Goal: Book appointment/travel/reservation

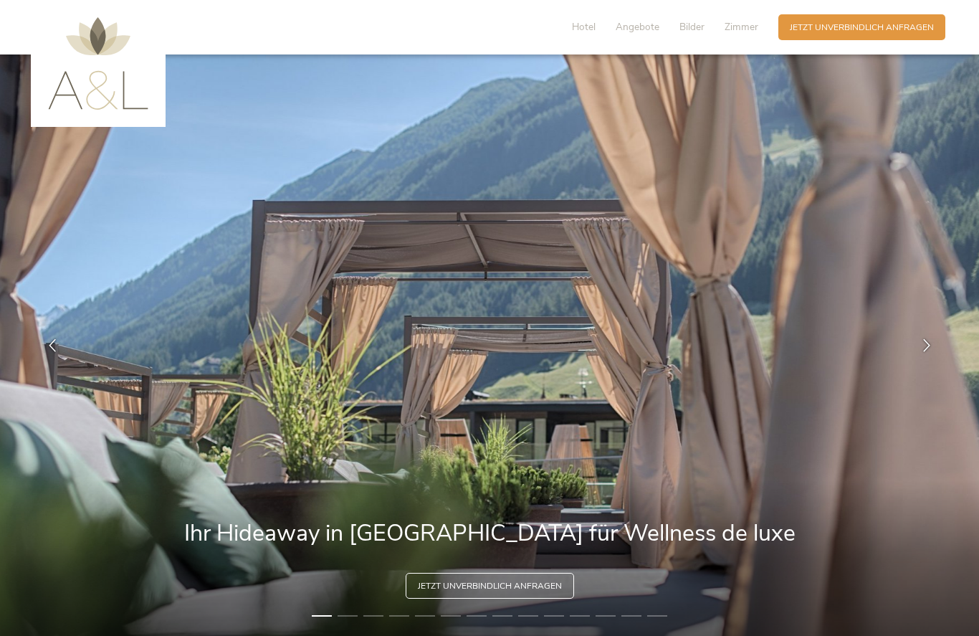
click at [926, 342] on icon at bounding box center [927, 344] width 13 height 13
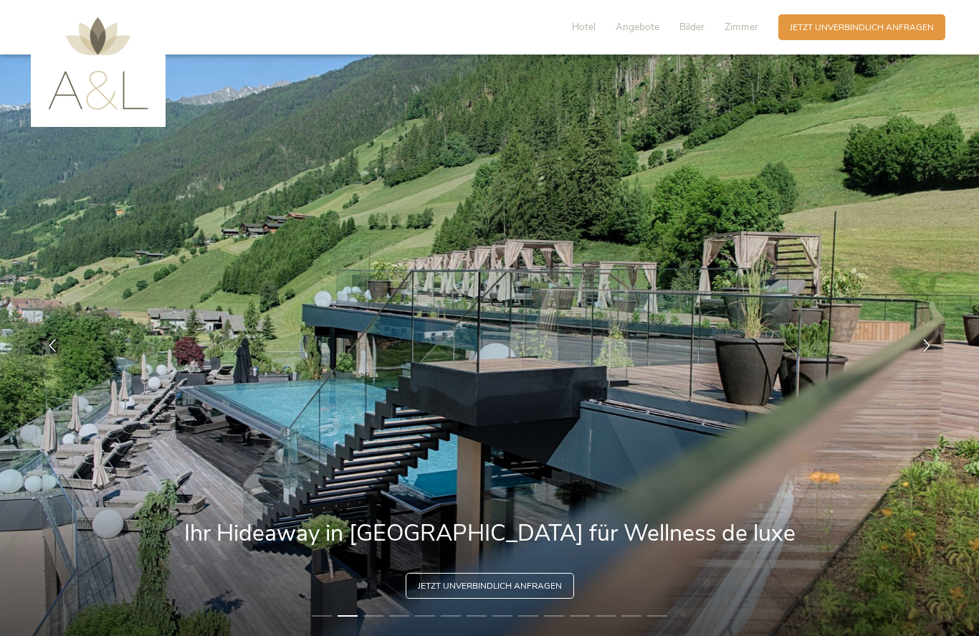
click at [927, 336] on div at bounding box center [927, 345] width 36 height 36
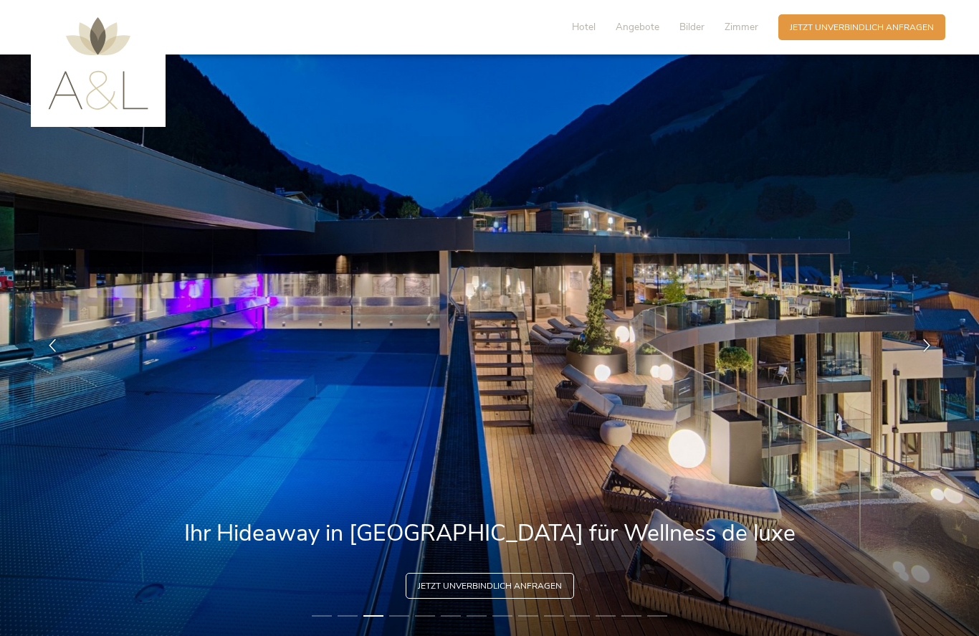
click at [927, 342] on icon at bounding box center [927, 344] width 13 height 13
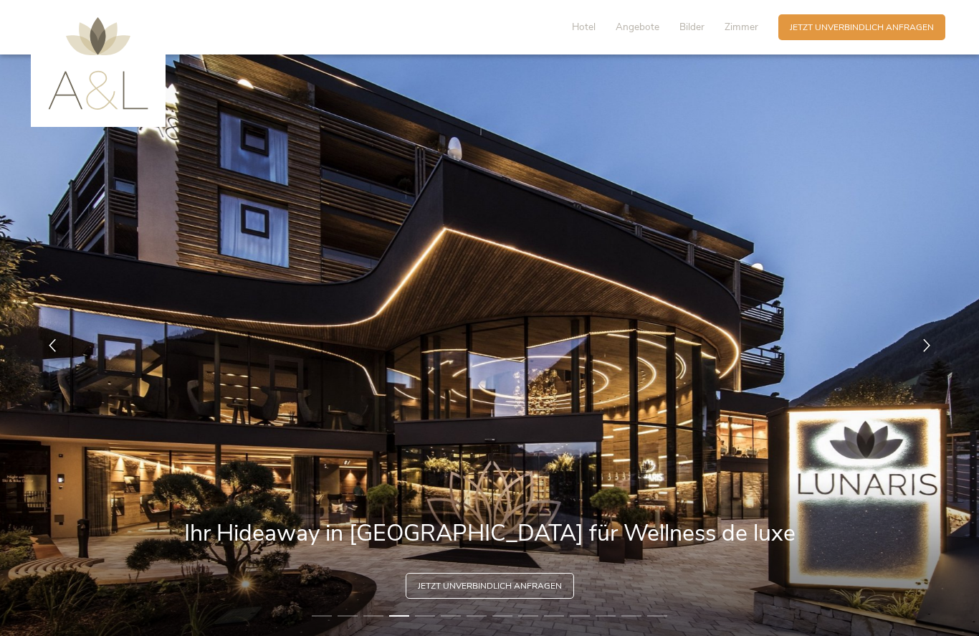
click at [933, 338] on icon at bounding box center [927, 344] width 13 height 13
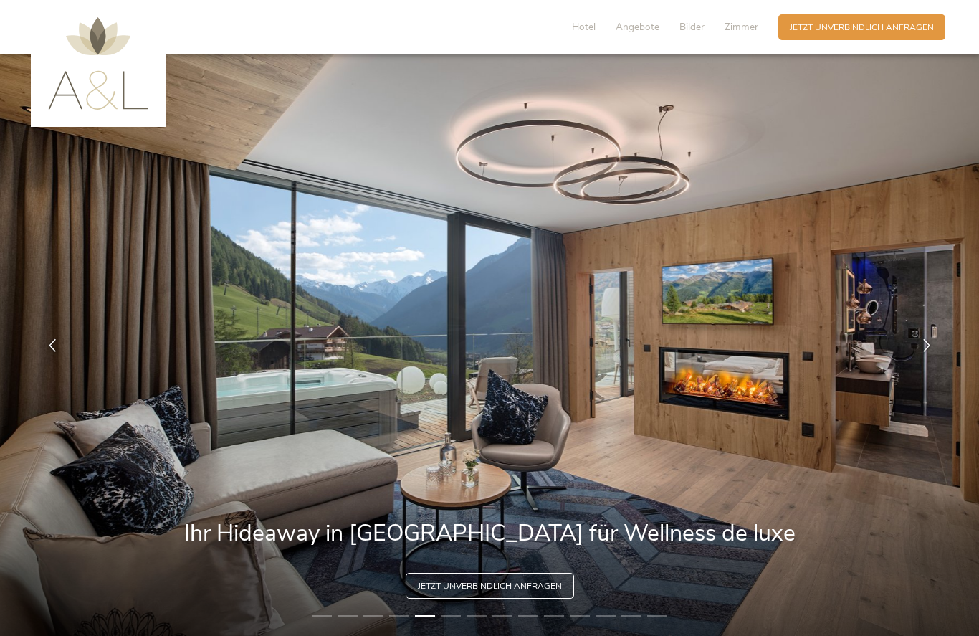
click at [931, 340] on icon at bounding box center [927, 344] width 13 height 13
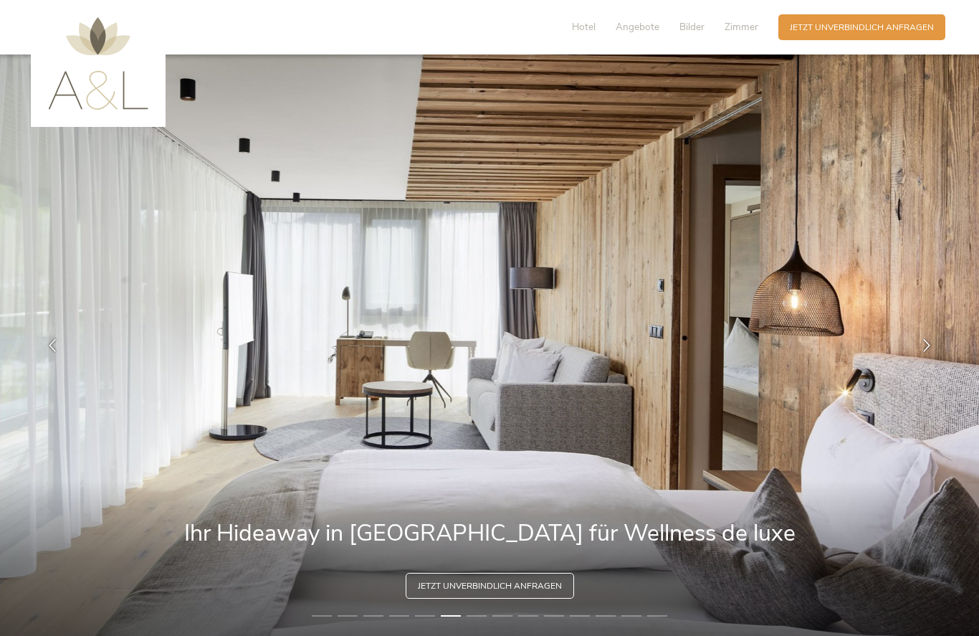
click at [928, 342] on icon at bounding box center [927, 344] width 13 height 13
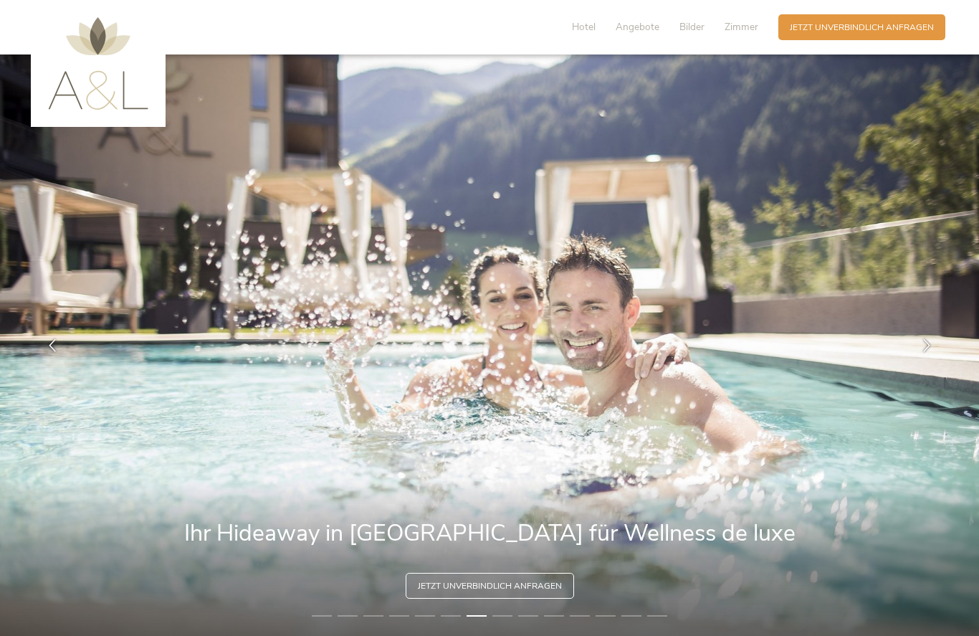
click at [933, 347] on icon at bounding box center [927, 344] width 13 height 13
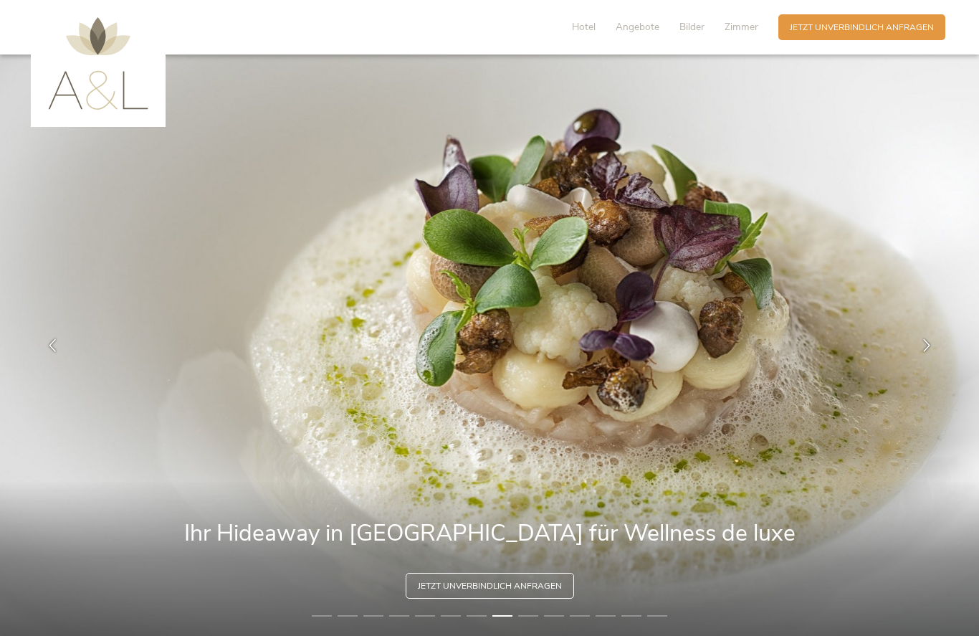
click at [937, 343] on div at bounding box center [927, 345] width 36 height 36
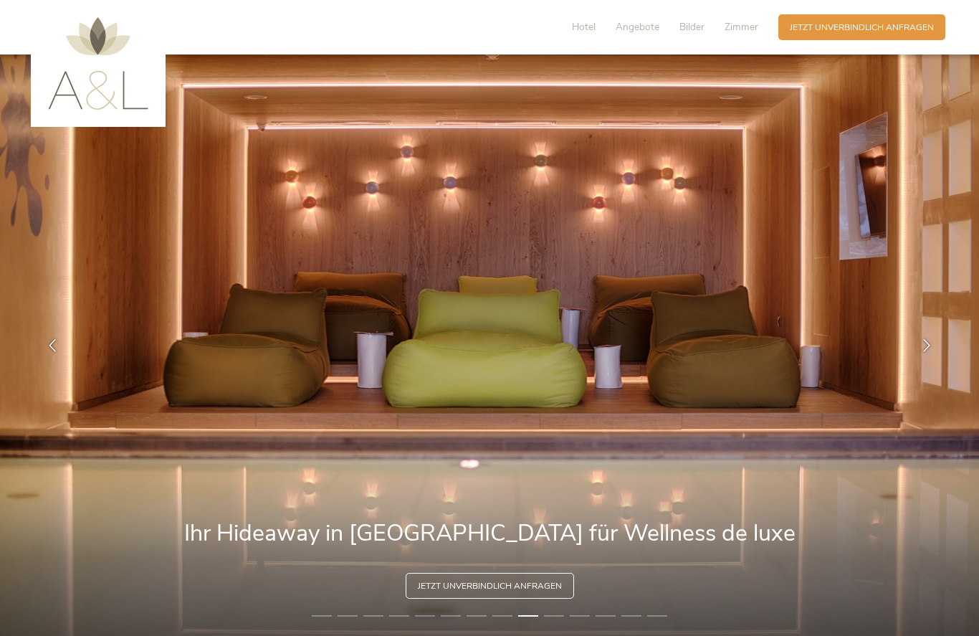
click at [937, 341] on div at bounding box center [927, 345] width 36 height 36
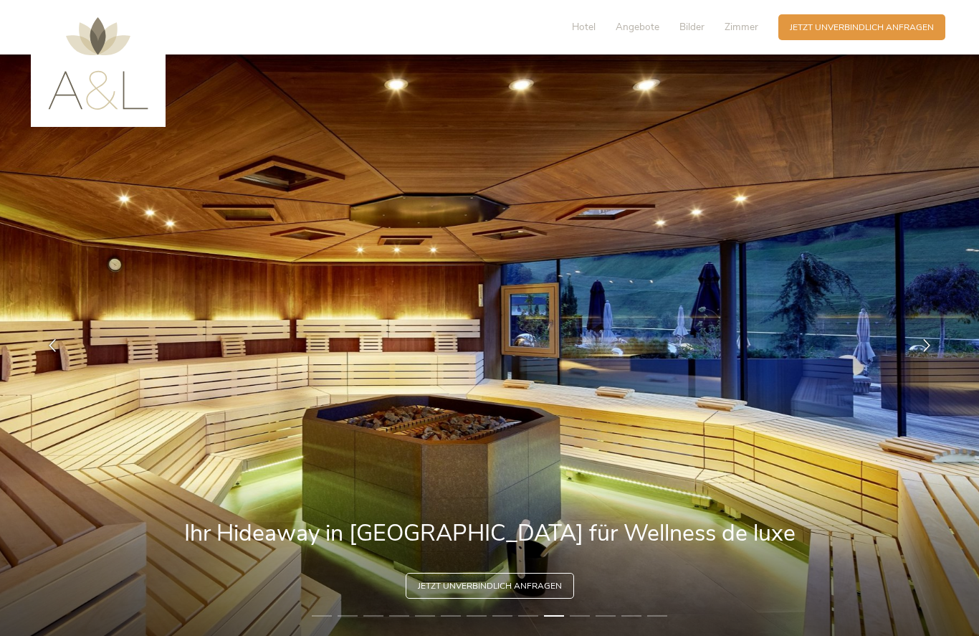
click at [939, 340] on div at bounding box center [927, 345] width 36 height 36
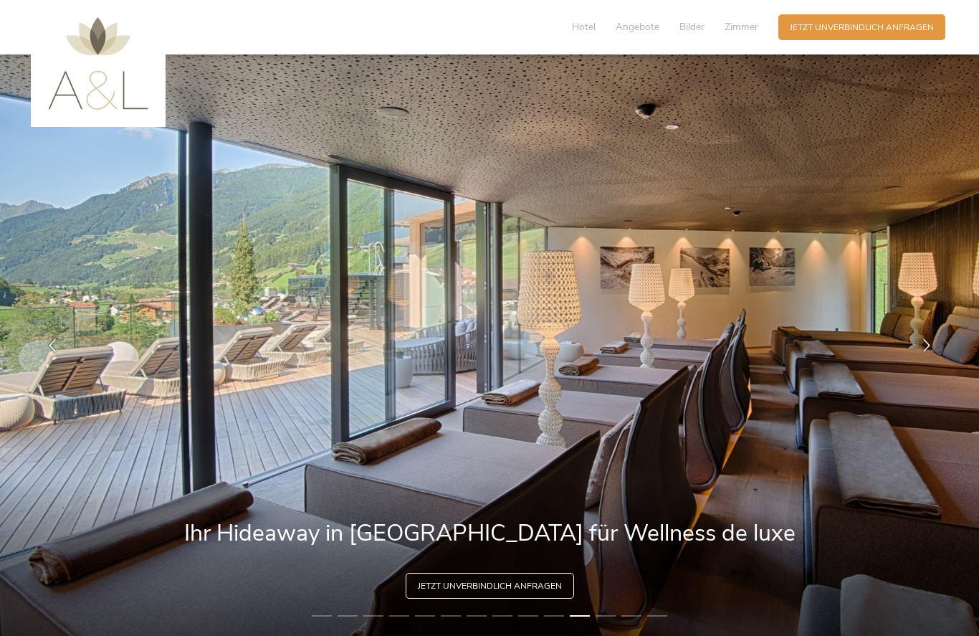
click at [929, 346] on icon at bounding box center [927, 344] width 13 height 13
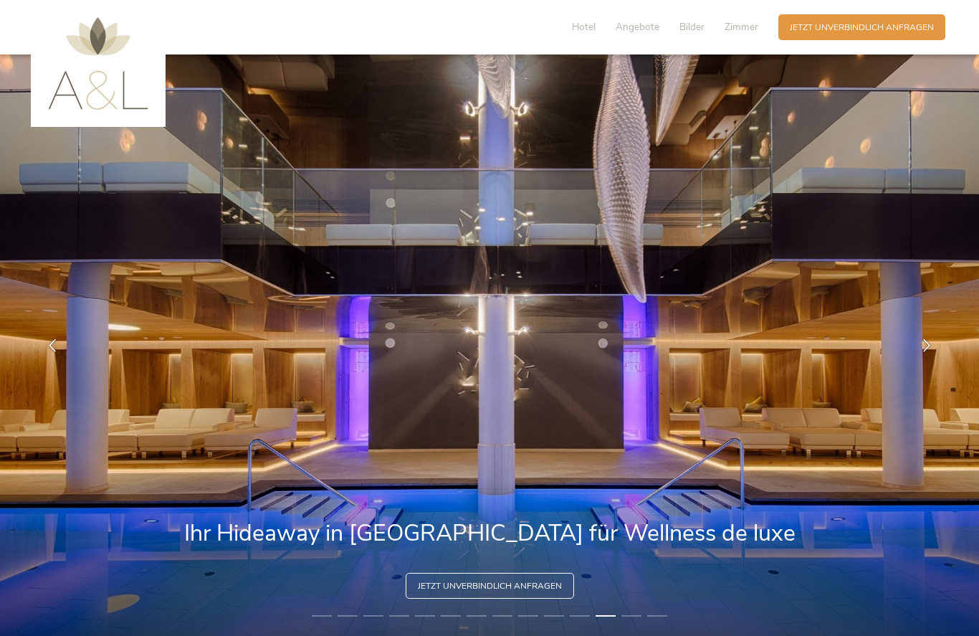
click at [931, 343] on icon at bounding box center [927, 344] width 13 height 13
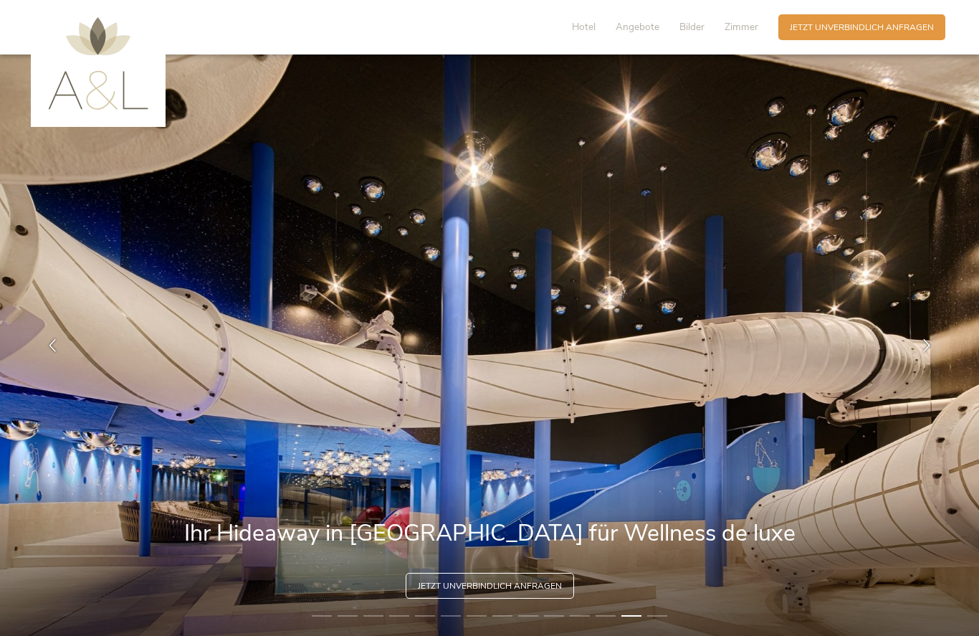
click at [934, 343] on div at bounding box center [927, 345] width 36 height 36
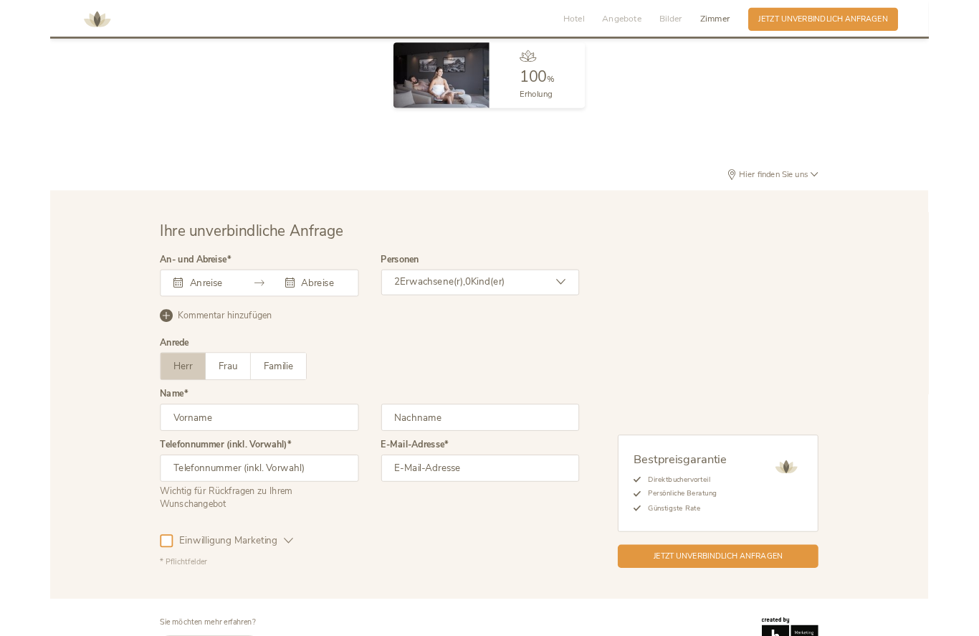
scroll to position [3653, 0]
